Goal: Information Seeking & Learning: Learn about a topic

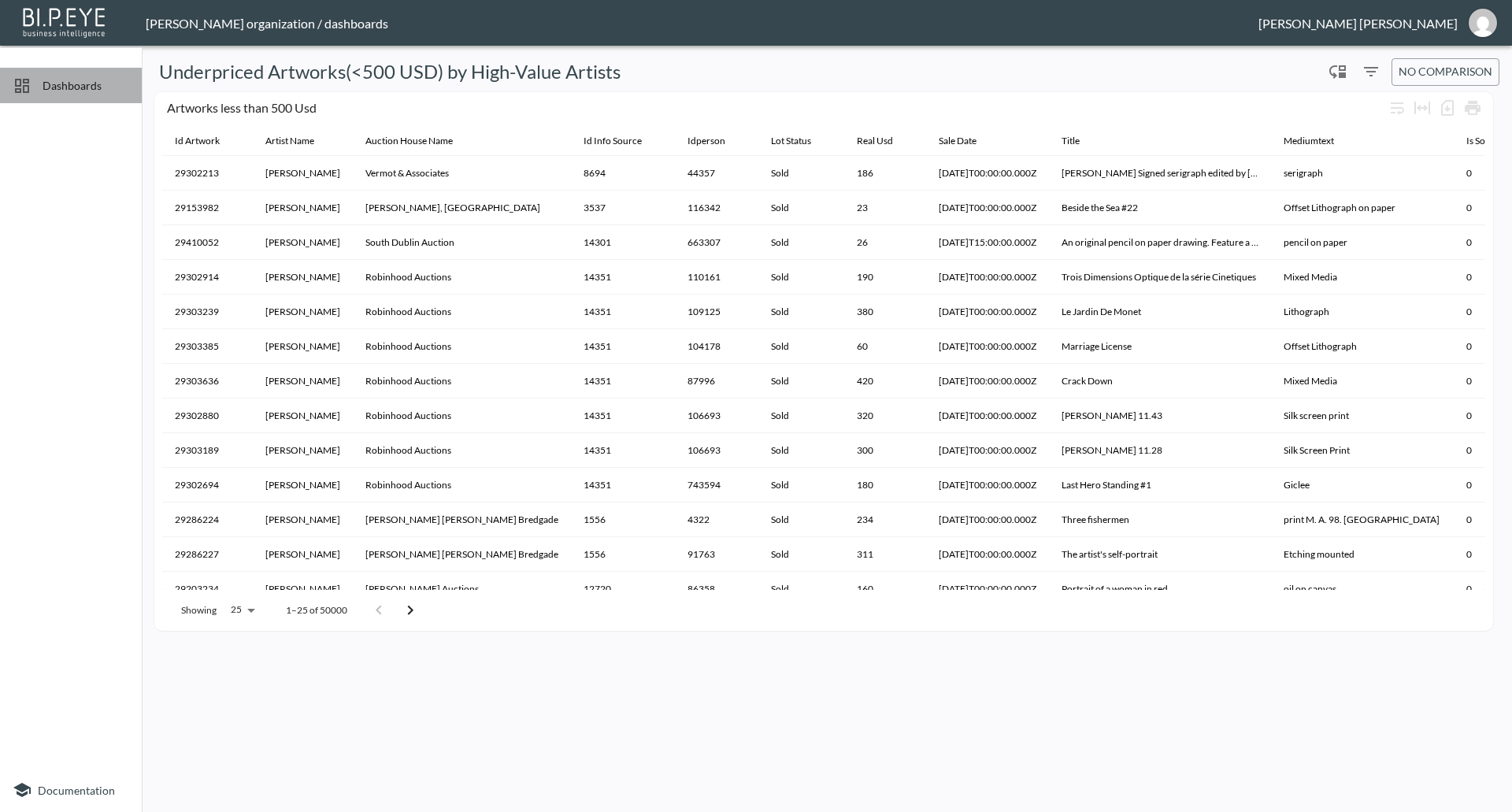
click at [69, 81] on span "Dashboards" at bounding box center [86, 85] width 87 height 17
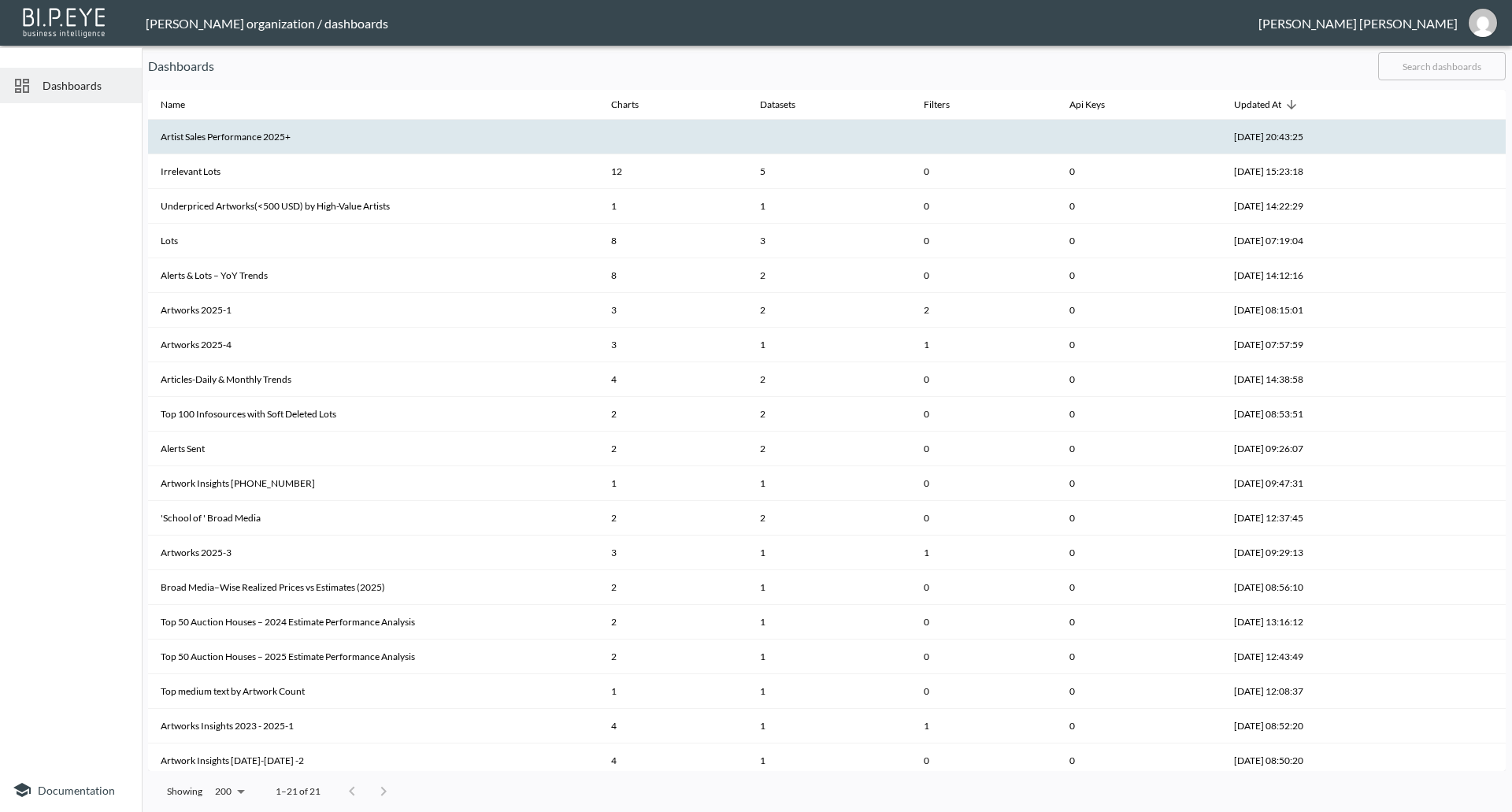
click at [321, 147] on th "Artist Sales Performance 2025+" at bounding box center [373, 137] width 450 height 35
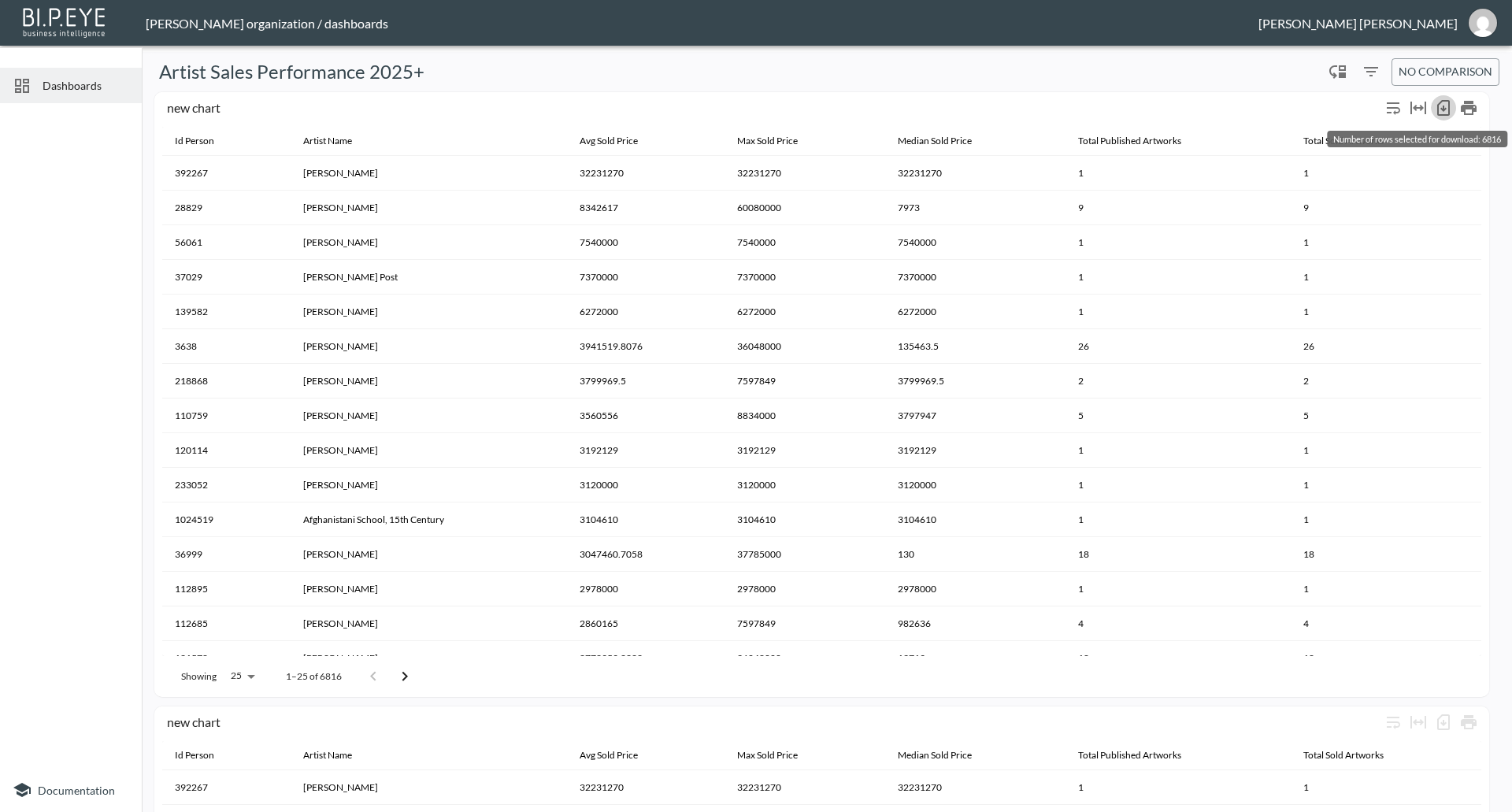
click at [1439, 104] on icon "Number of rows selected for download: 6816" at bounding box center [1444, 108] width 19 height 19
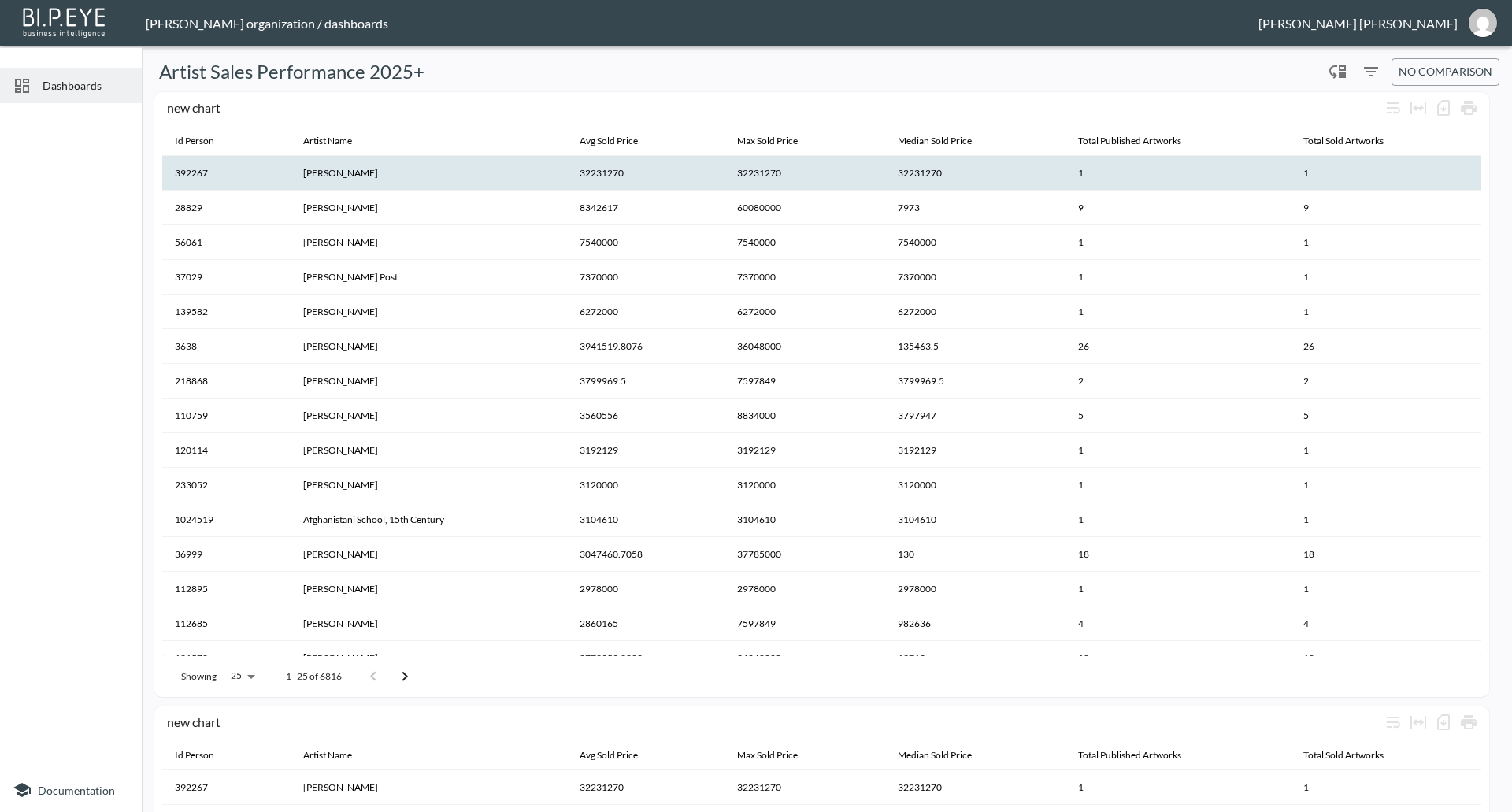
click at [244, 180] on th "392267" at bounding box center [226, 173] width 129 height 35
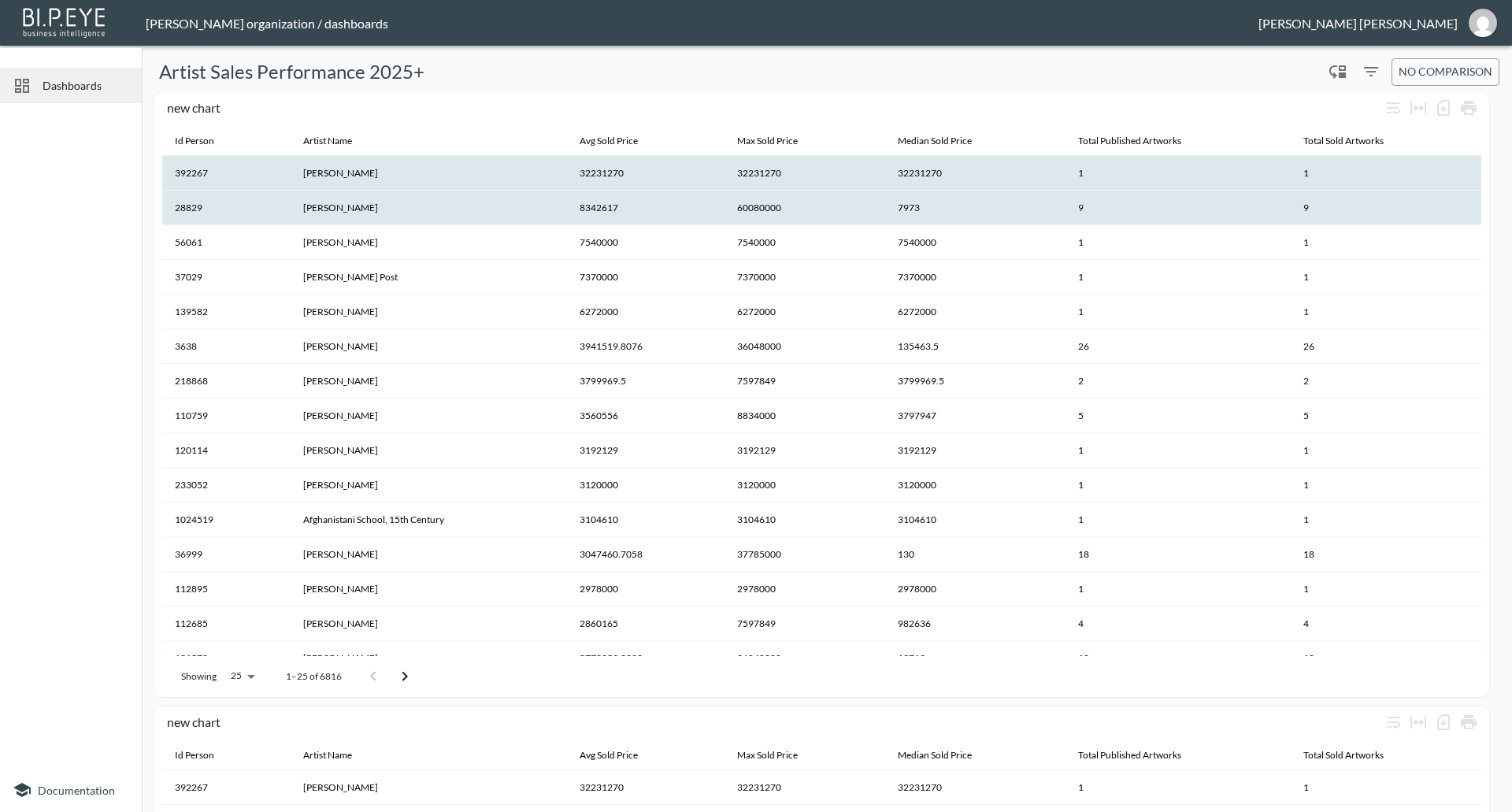
click at [214, 221] on th "28829" at bounding box center [226, 208] width 129 height 35
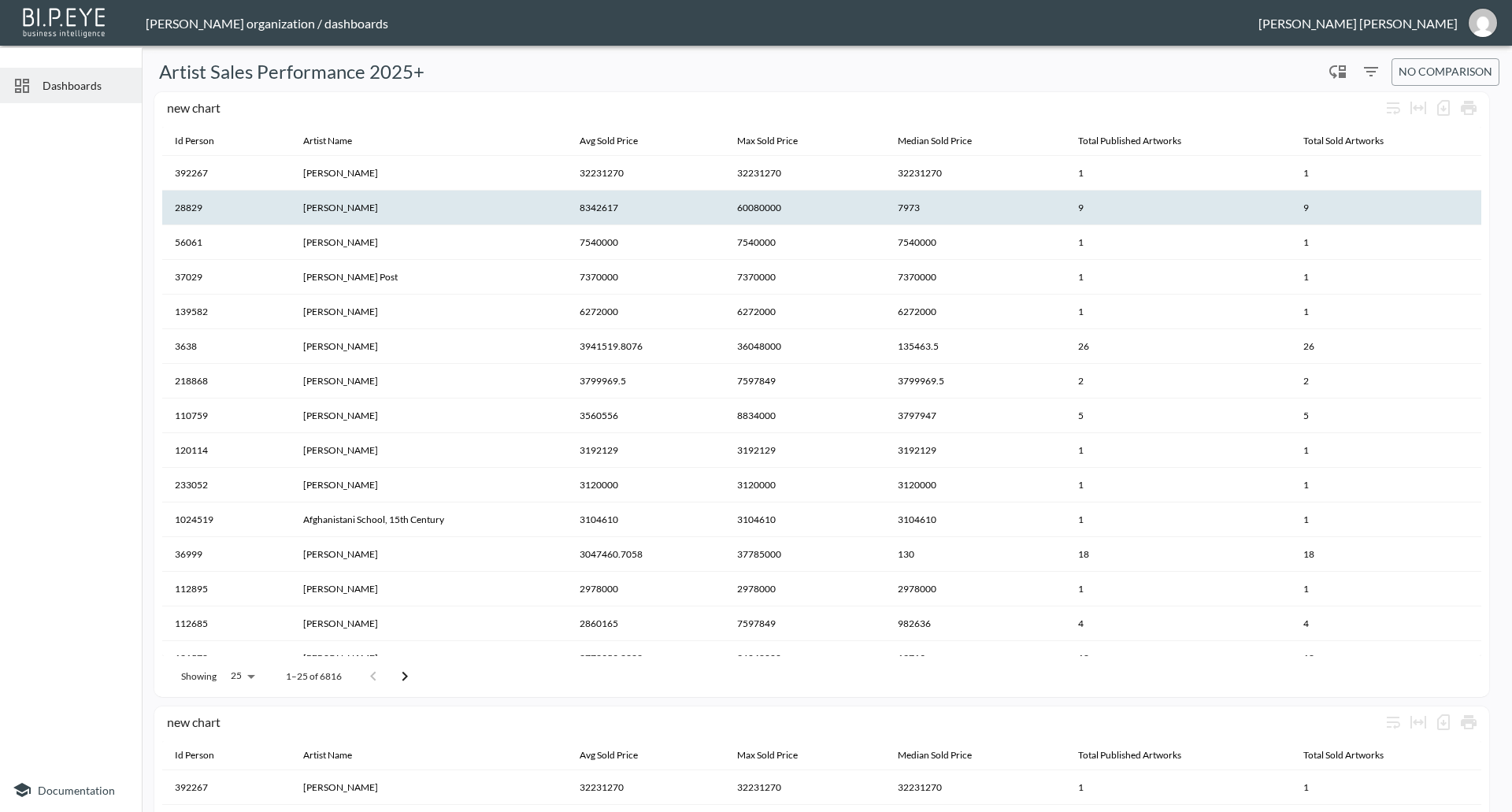
click at [250, 214] on th "28829" at bounding box center [226, 208] width 129 height 35
click at [386, 214] on th "[PERSON_NAME]" at bounding box center [429, 208] width 276 height 35
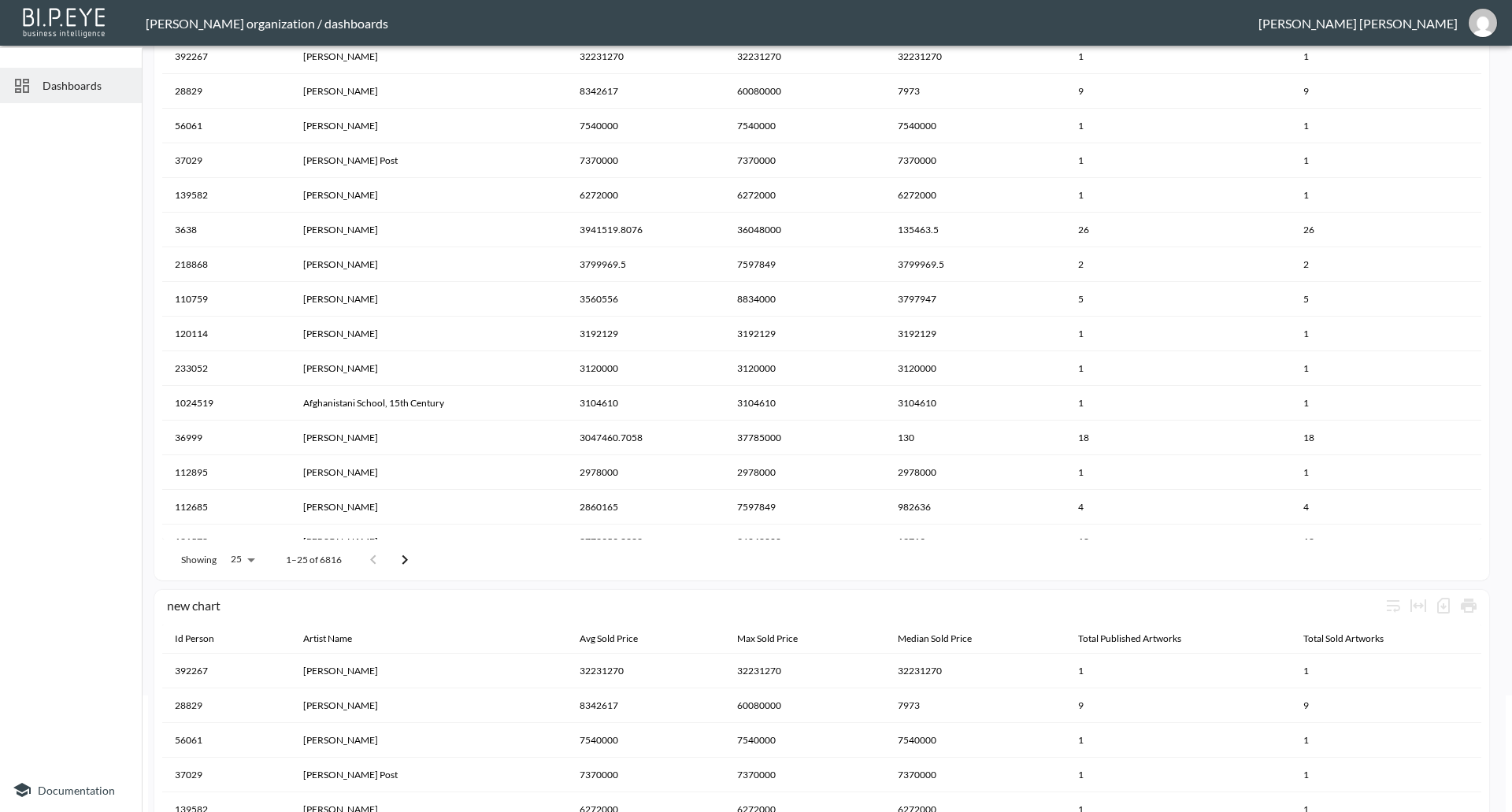
click at [82, 21] on img at bounding box center [66, 22] width 91 height 36
click at [66, 80] on span "Dashboards" at bounding box center [86, 85] width 87 height 17
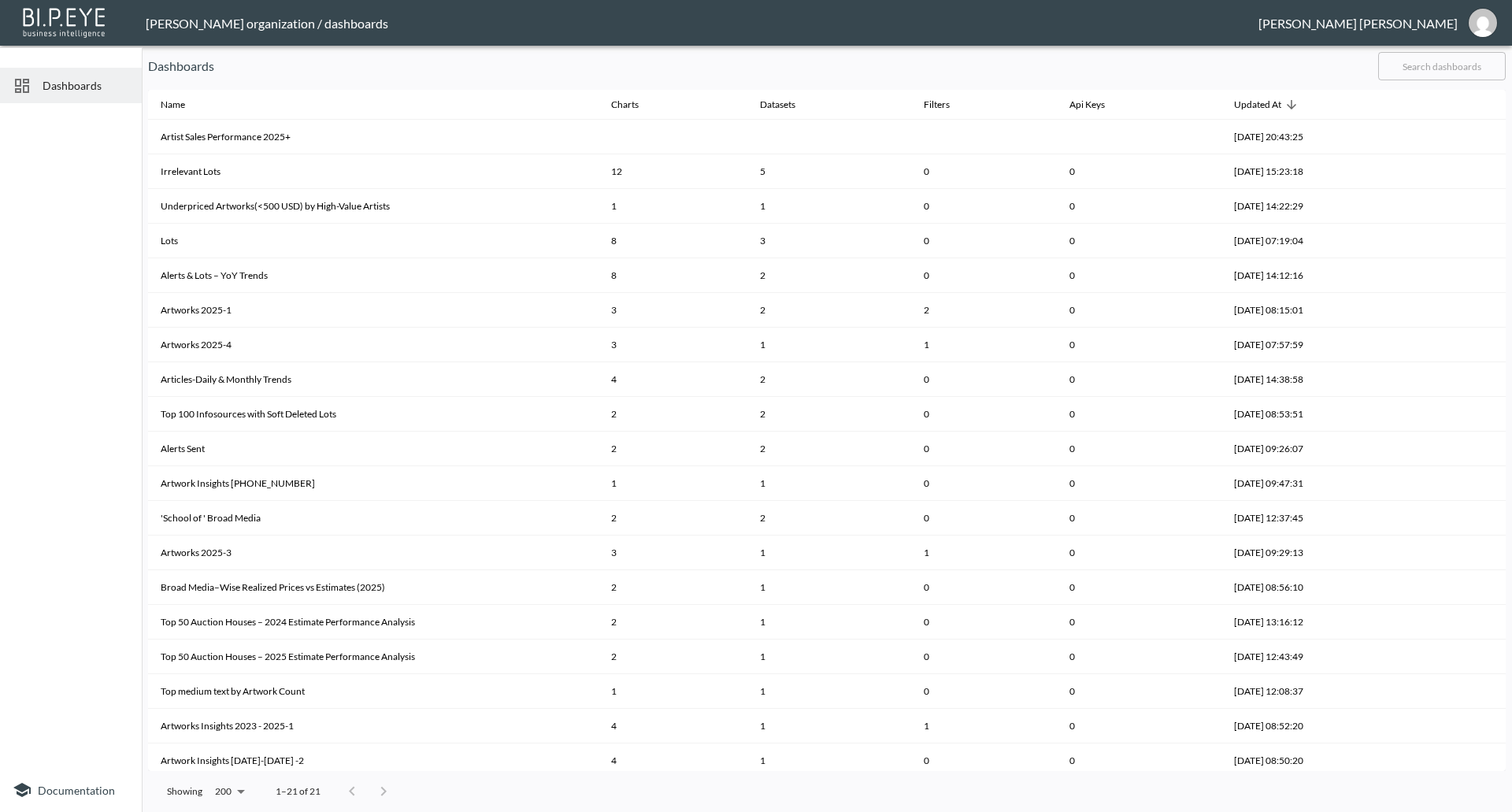
click at [59, 304] on div at bounding box center [71, 438] width 142 height 659
